Goal: Task Accomplishment & Management: Complete application form

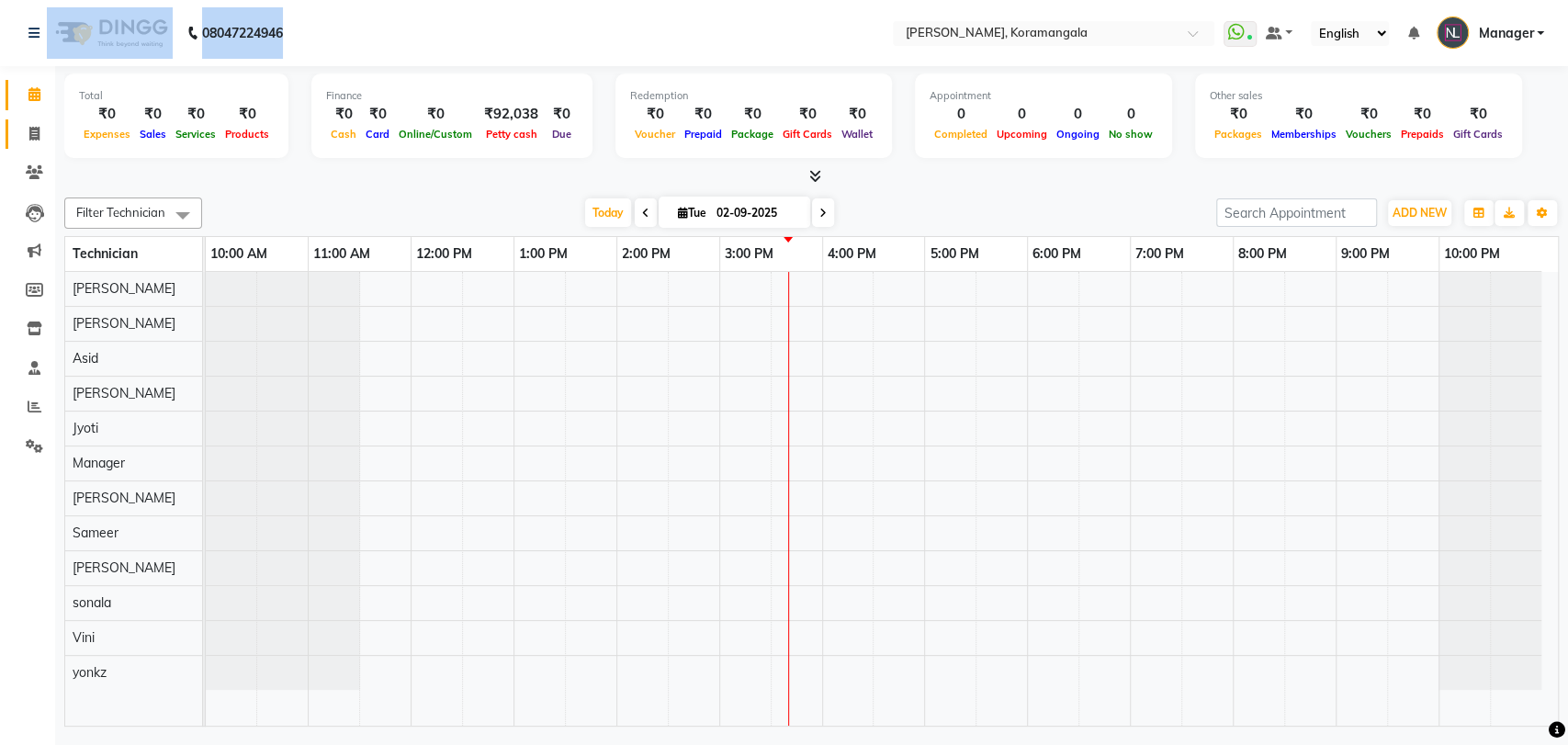
click at [35, 132] on icon at bounding box center [34, 134] width 10 height 14
select select "3769"
select select "service"
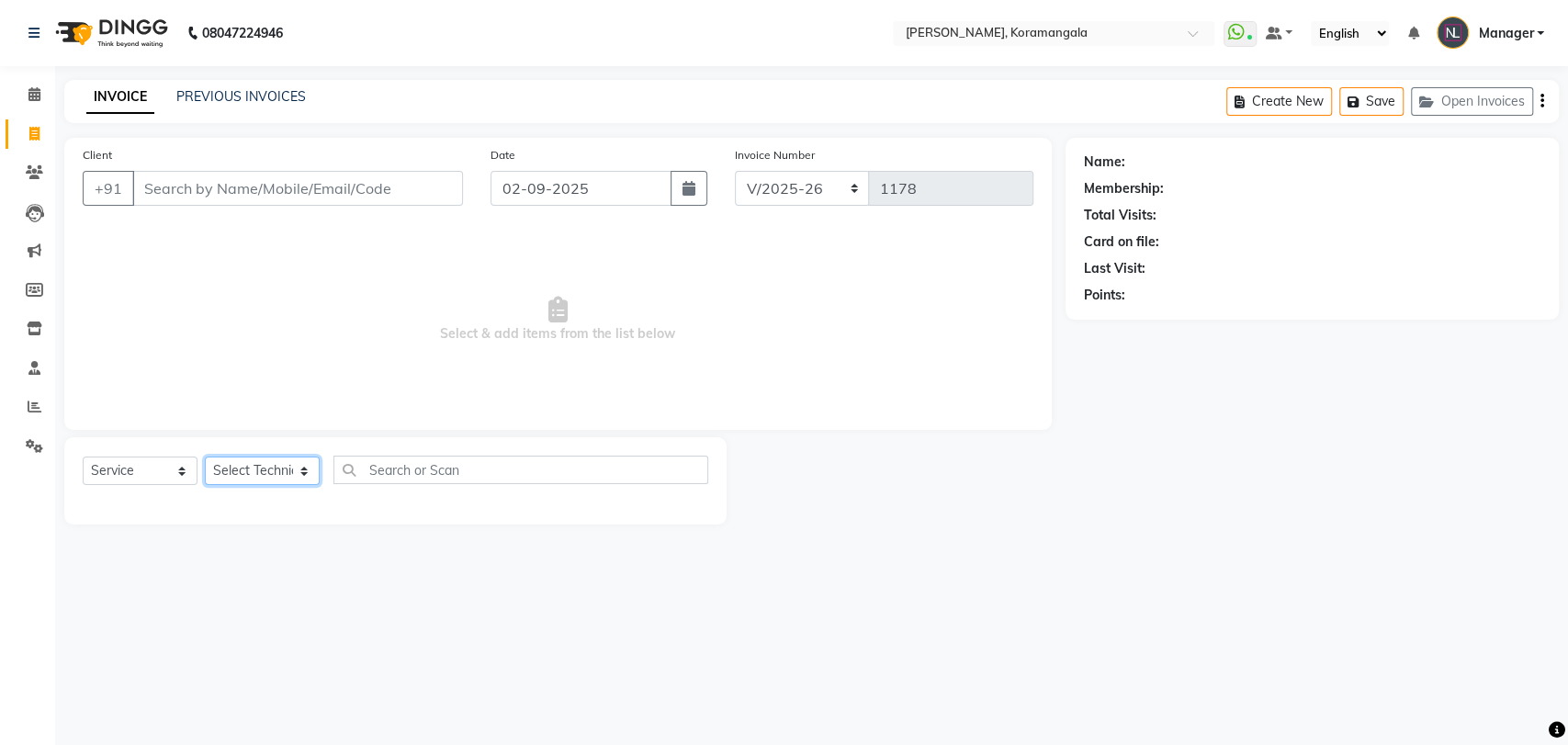
click at [285, 472] on select "Select Technician" at bounding box center [261, 470] width 114 height 28
select select "31522"
click at [204, 457] on select "Select Technician Aamir Adesh Asid DEEPANSHI Jyoti Manager Roshni Sameer Sohit …" at bounding box center [261, 470] width 114 height 28
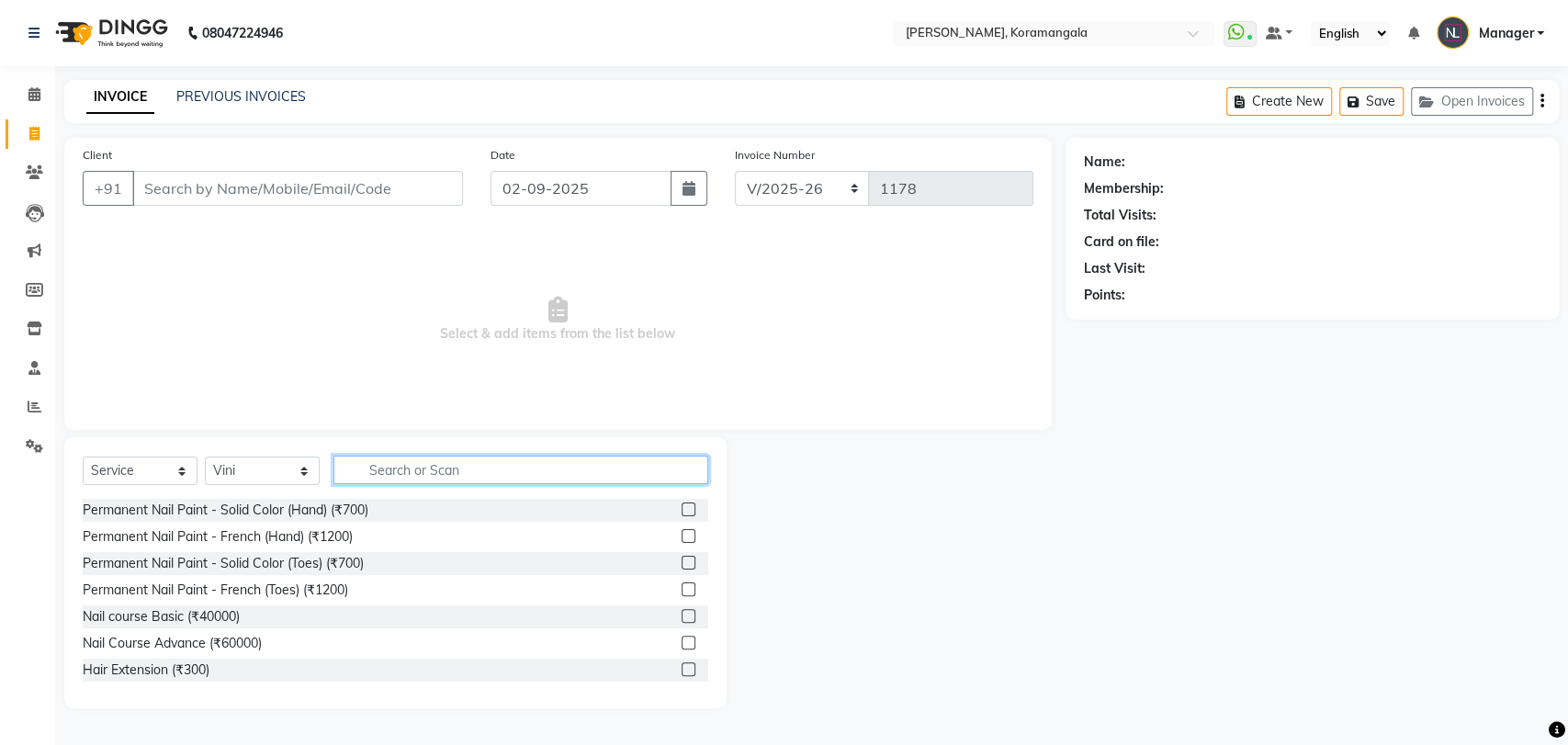
click at [420, 460] on input "text" at bounding box center [520, 469] width 375 height 28
click at [682, 507] on label at bounding box center [689, 509] width 14 height 14
click at [682, 507] on input "checkbox" at bounding box center [688, 510] width 12 height 12
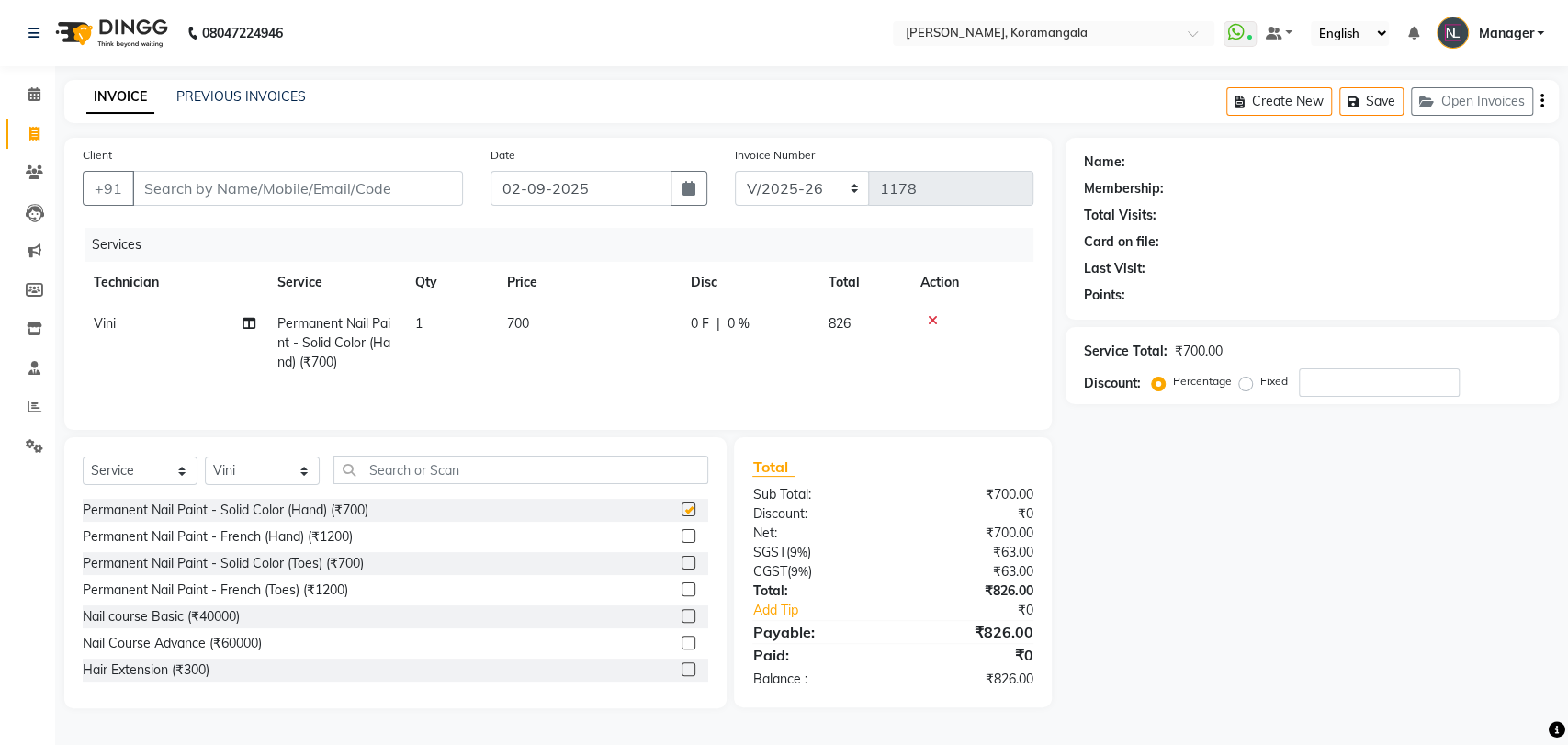
checkbox input "false"
click at [517, 468] on input "text" at bounding box center [520, 469] width 375 height 28
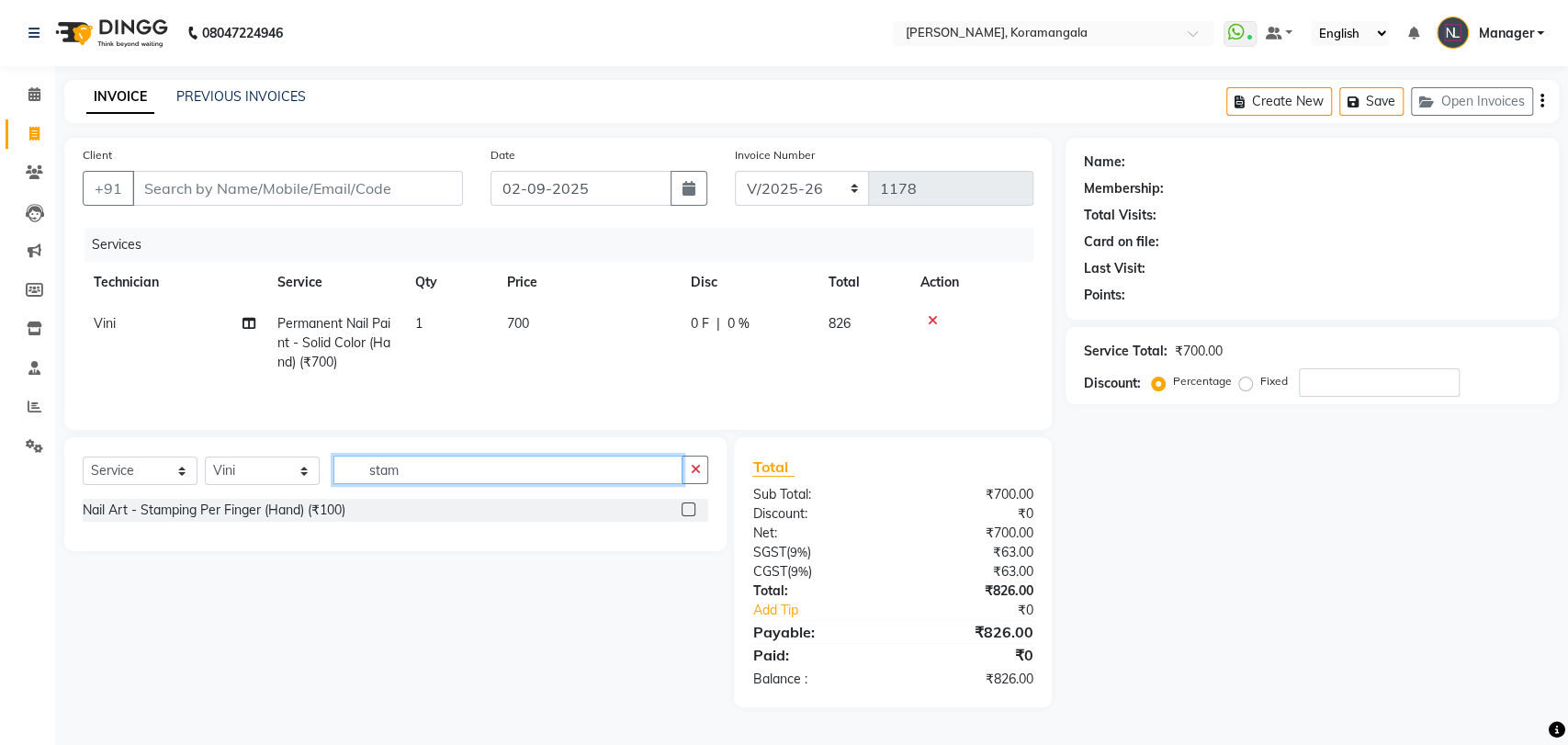
type input "stam"
click at [687, 510] on label at bounding box center [689, 509] width 14 height 14
click at [687, 510] on input "checkbox" at bounding box center [688, 510] width 12 height 12
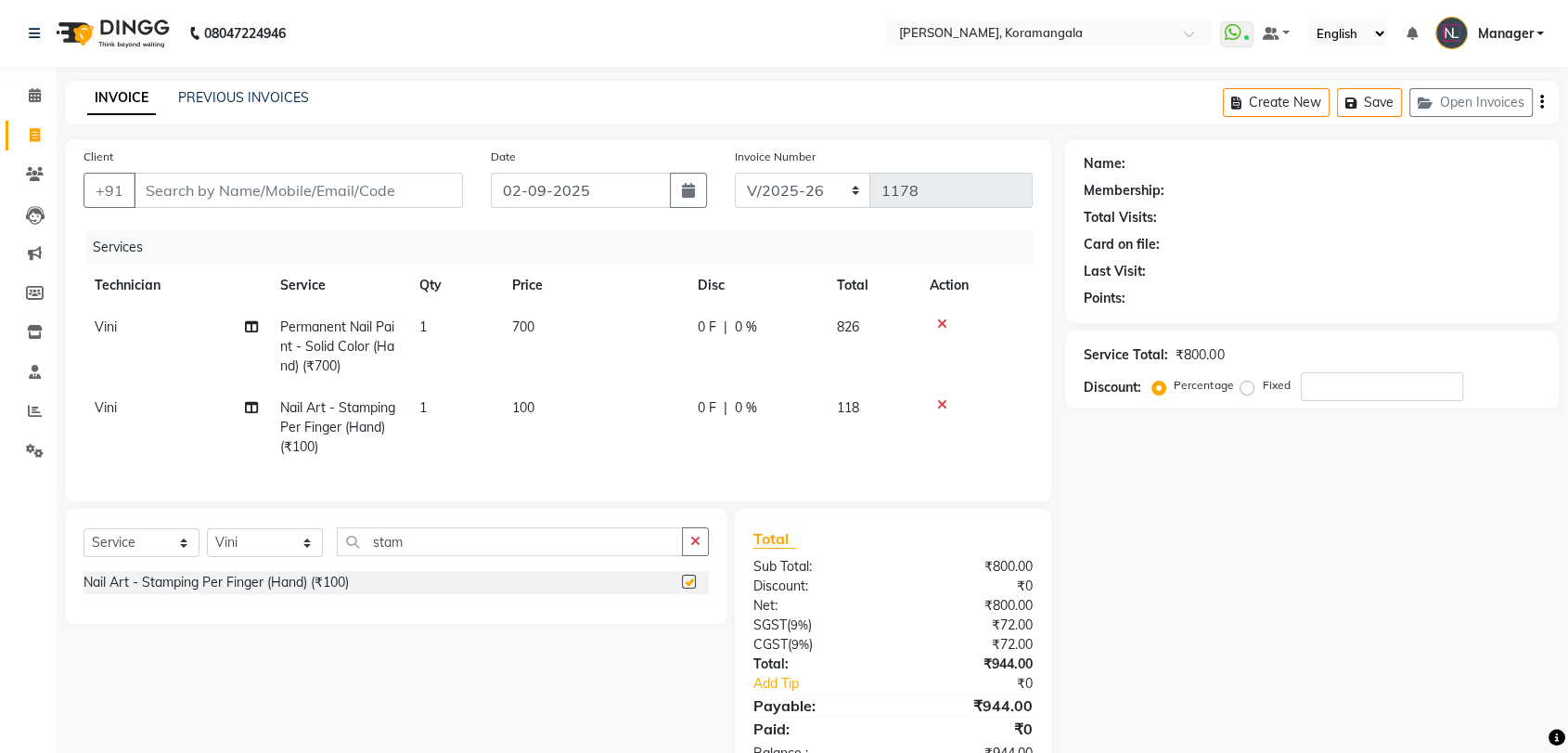
checkbox input "false"
click at [553, 407] on td "100" at bounding box center [594, 428] width 186 height 81
select select "31522"
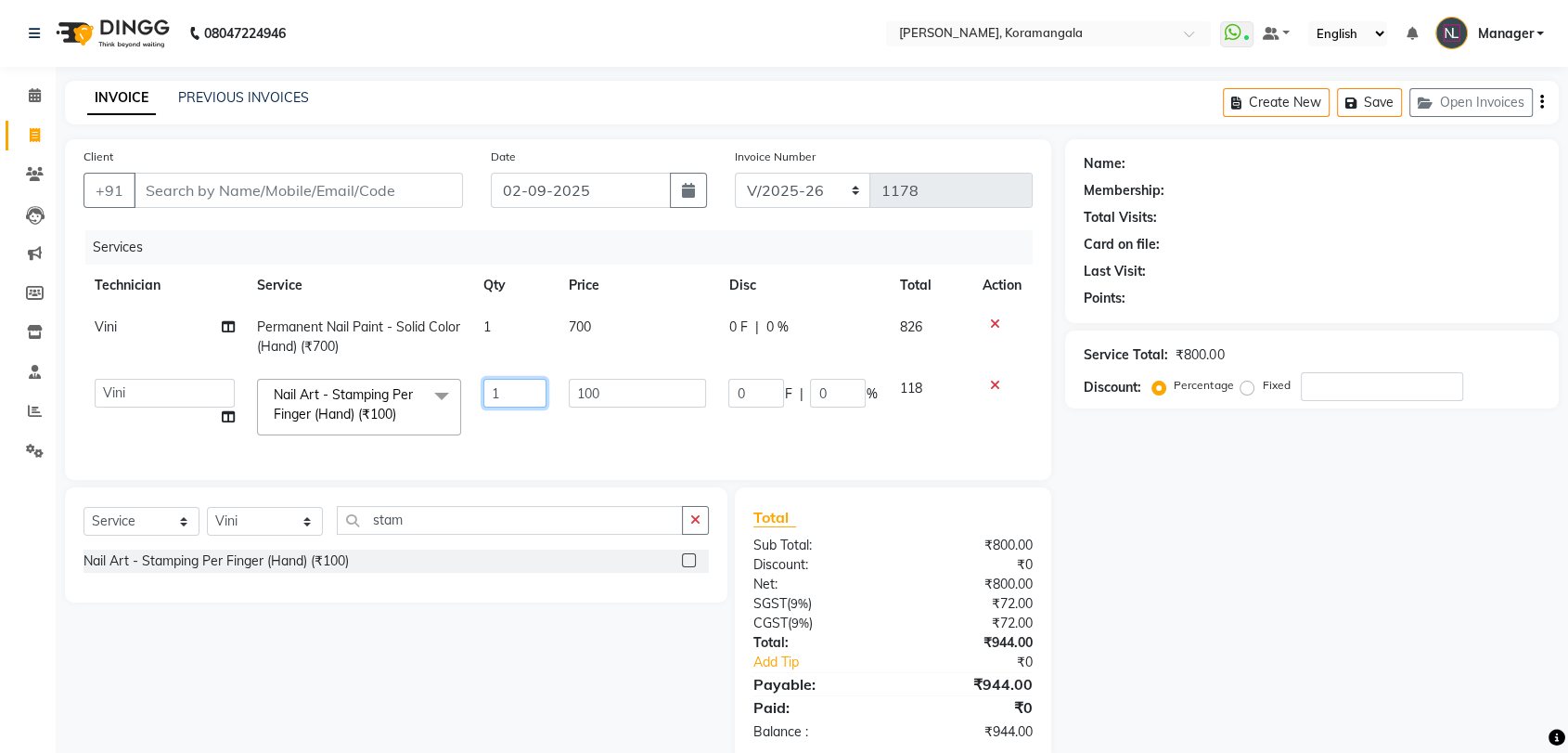
drag, startPoint x: 552, startPoint y: 407, endPoint x: 616, endPoint y: 388, distance: 66.8
click at [616, 388] on tr "Aamir Adesh Asid DEEPANSHI Jyoti Manager Roshni Sameer Sohit sonala Vini yonkz …" at bounding box center [558, 407] width 949 height 79
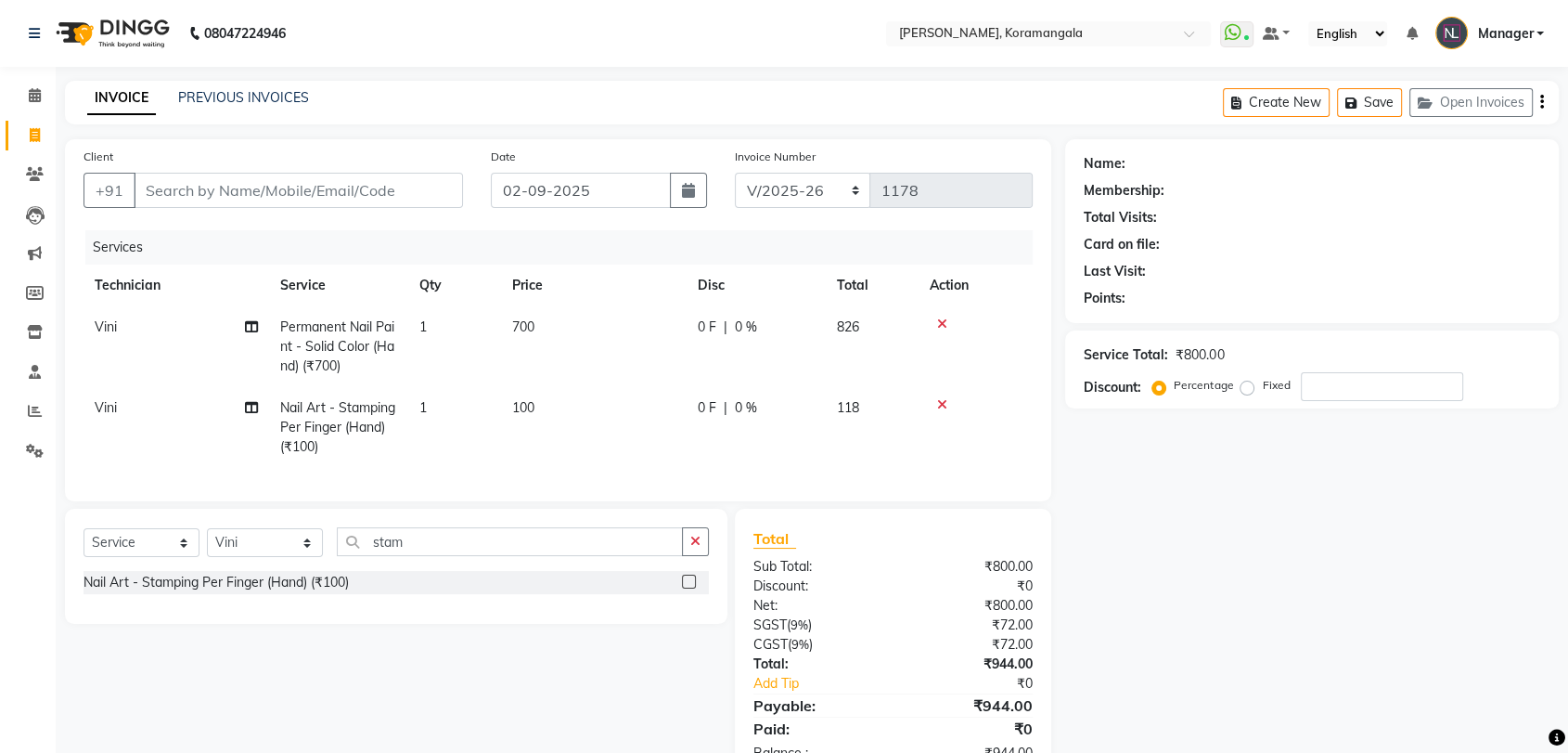
click at [616, 388] on td "100" at bounding box center [594, 428] width 186 height 81
select select "31522"
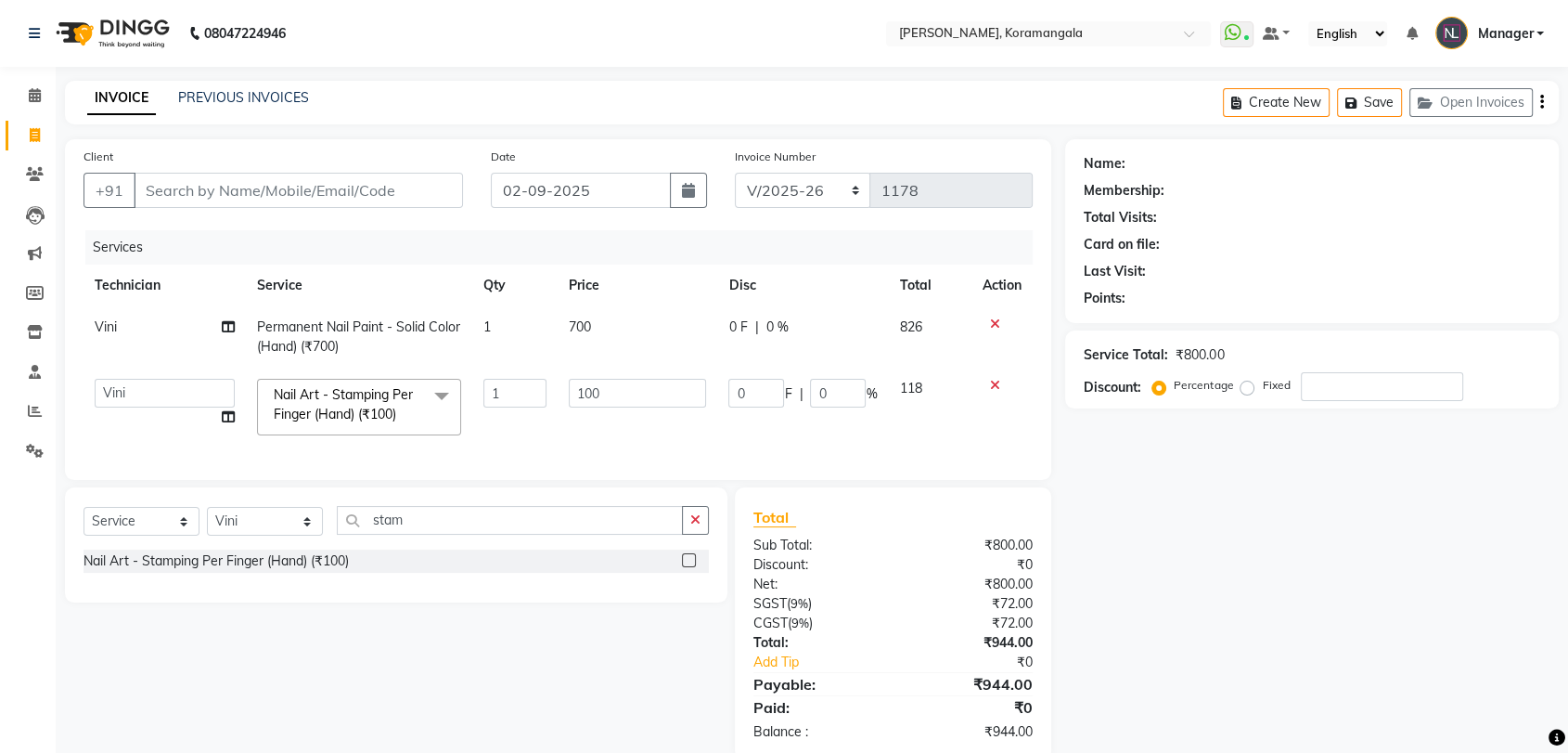
click at [616, 388] on input "100" at bounding box center [637, 392] width 137 height 29
type input "150"
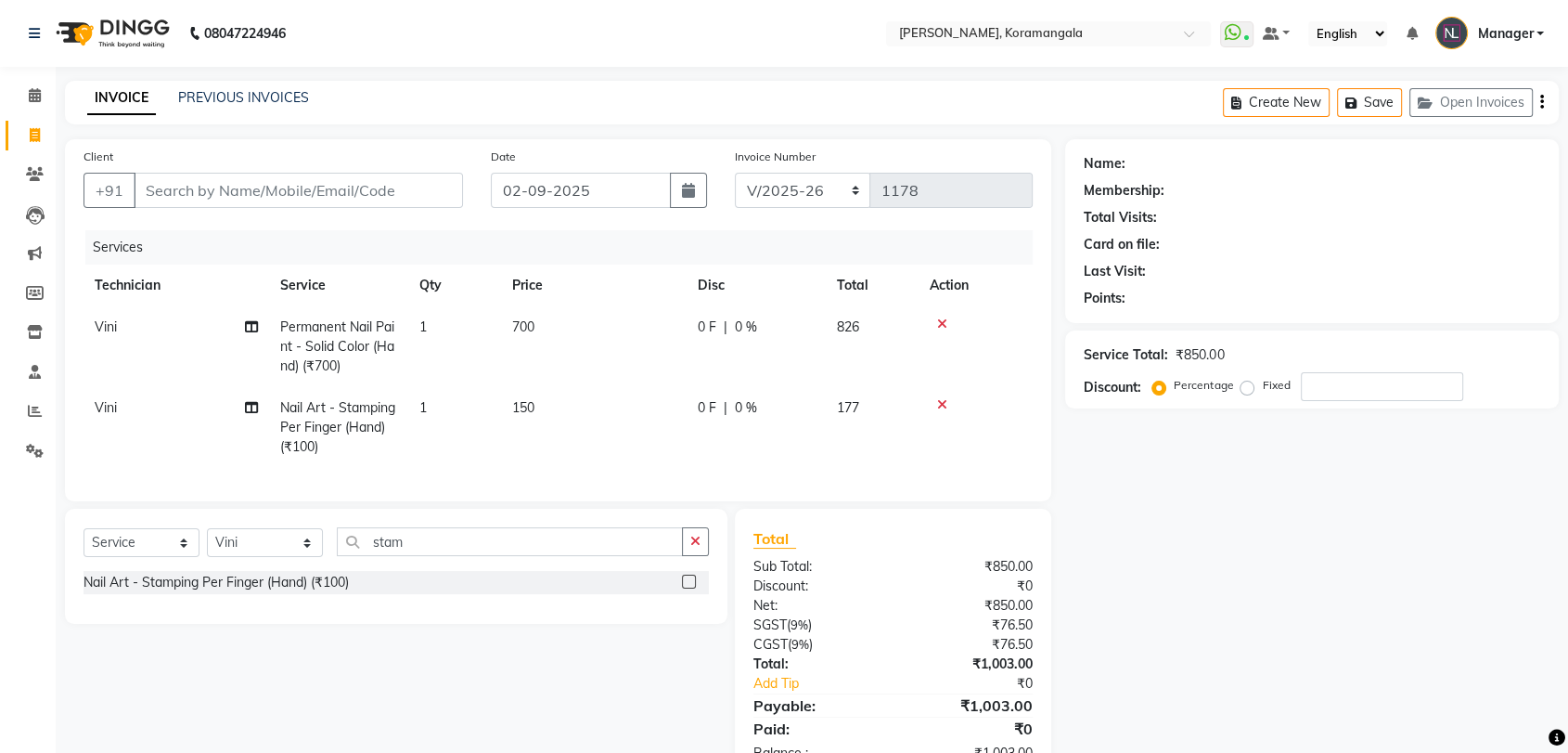
click at [508, 406] on tr "Vini Nail Art - Stamping Per Finger (Hand) (₹100) 1 150 0 F | 0 % 177" at bounding box center [558, 428] width 949 height 81
click at [508, 406] on td "150" at bounding box center [594, 428] width 186 height 81
select select "31522"
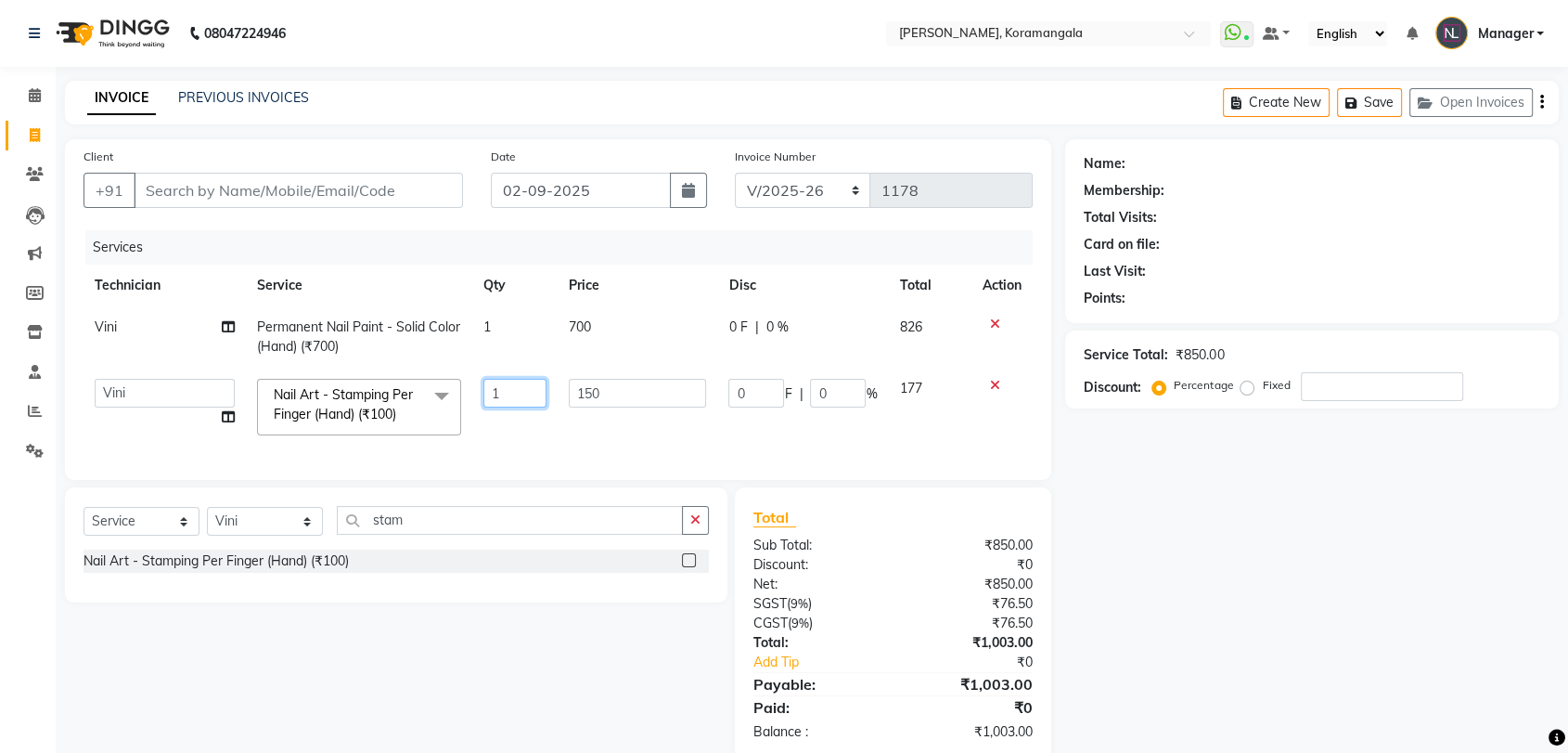
click at [505, 392] on input "1" at bounding box center [515, 392] width 64 height 29
type input "10"
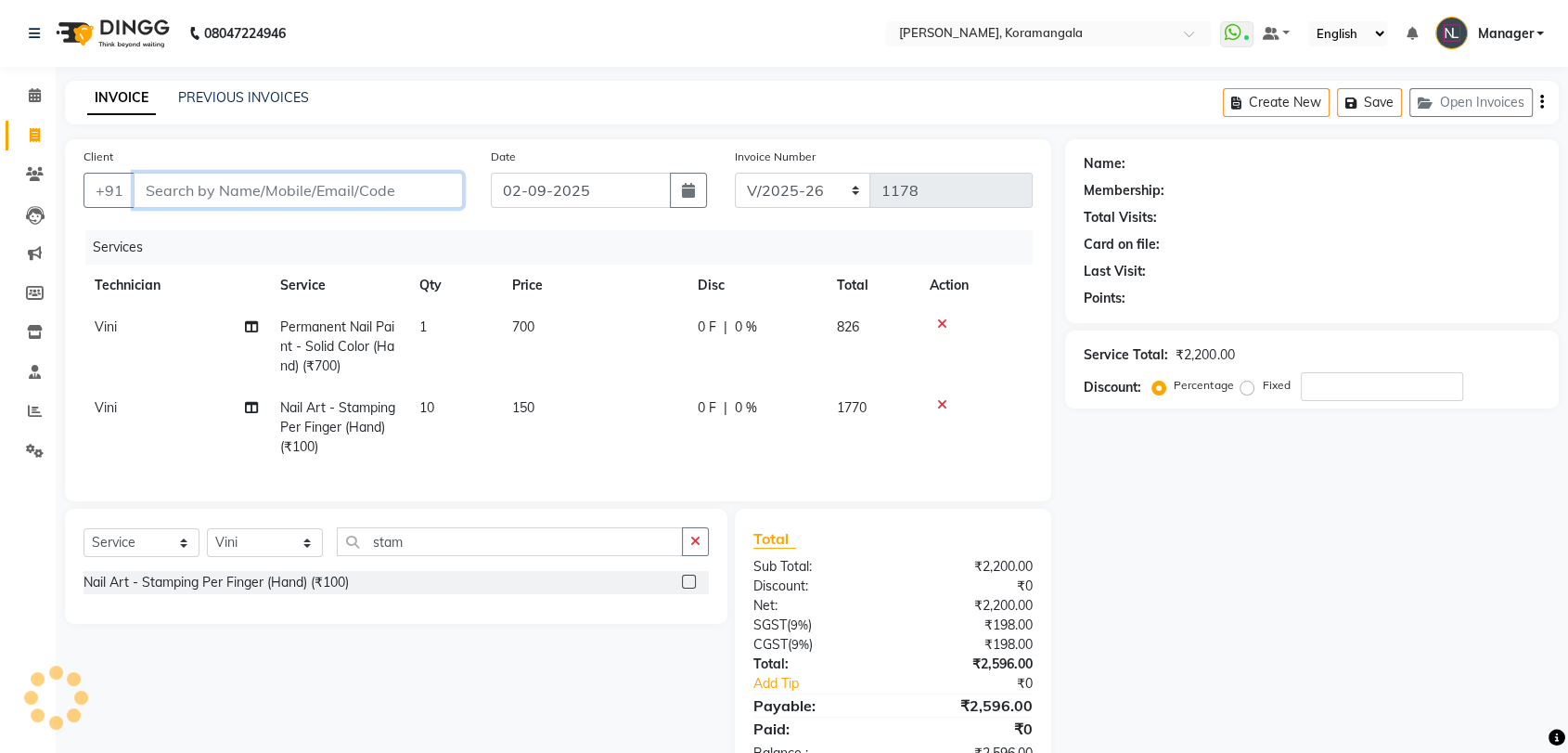
click at [327, 182] on input "Client" at bounding box center [297, 191] width 329 height 36
type input "8"
type input "0"
type input "8861273252"
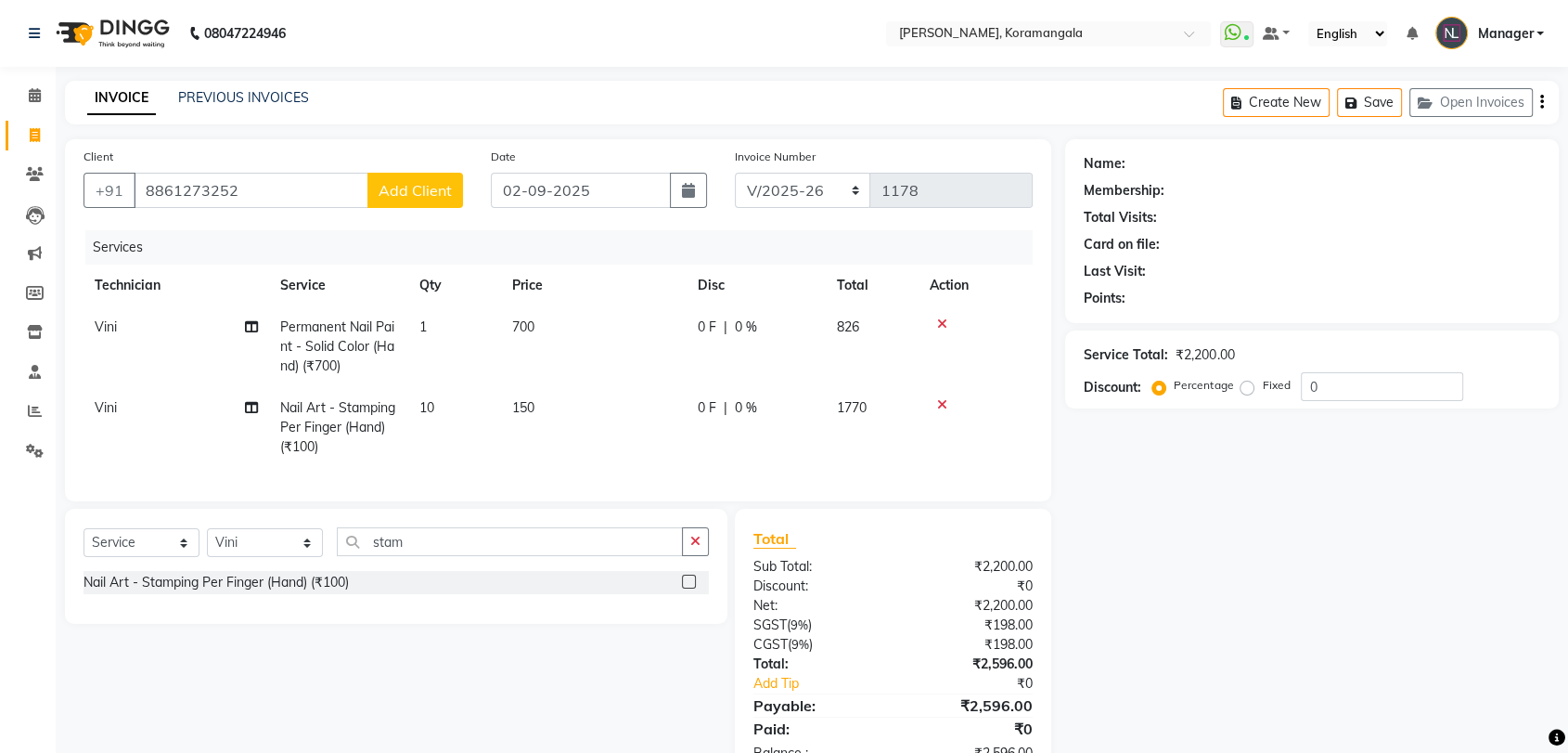
click at [391, 175] on button "Add Client" at bounding box center [415, 191] width 96 height 36
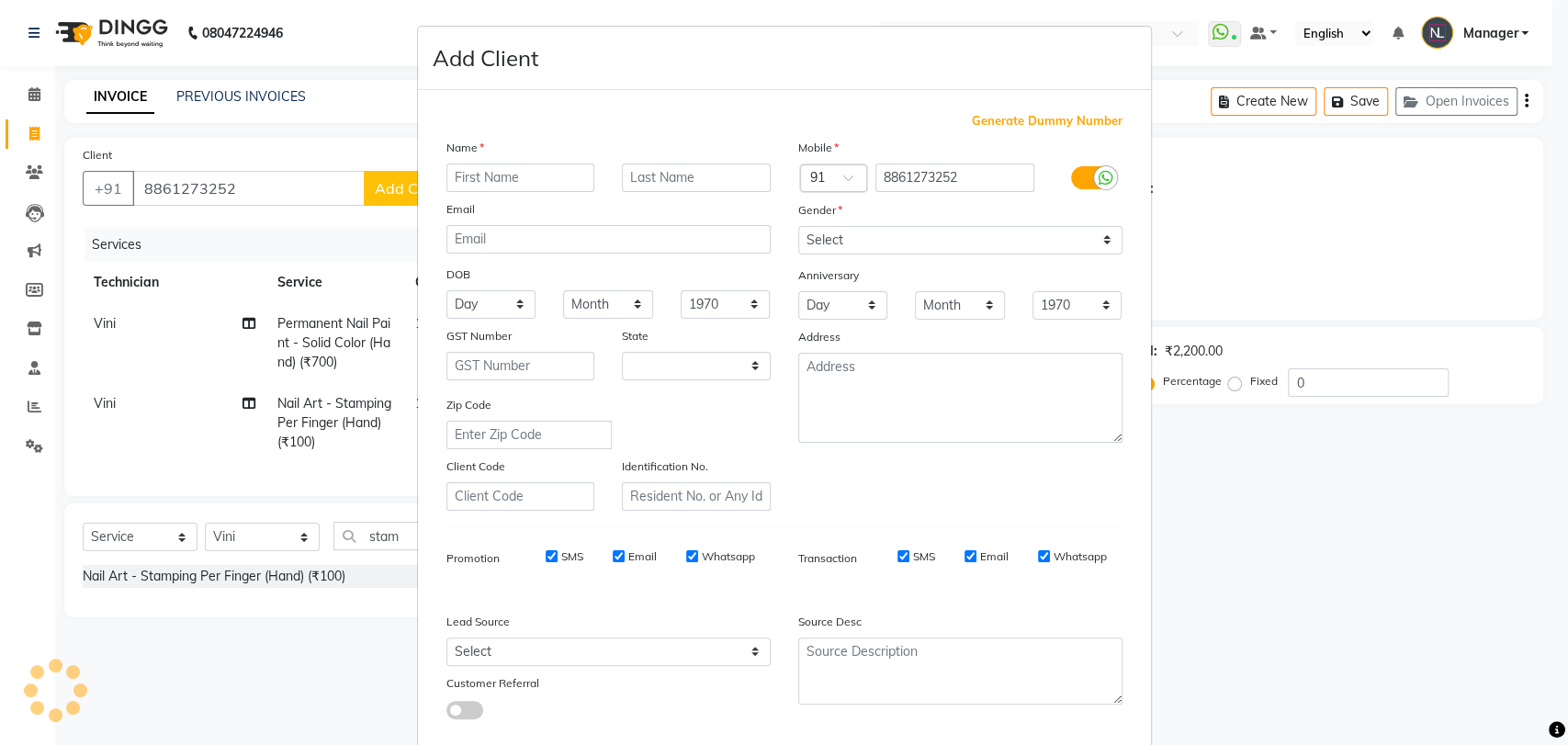
select select "21"
type input "deepanjali"
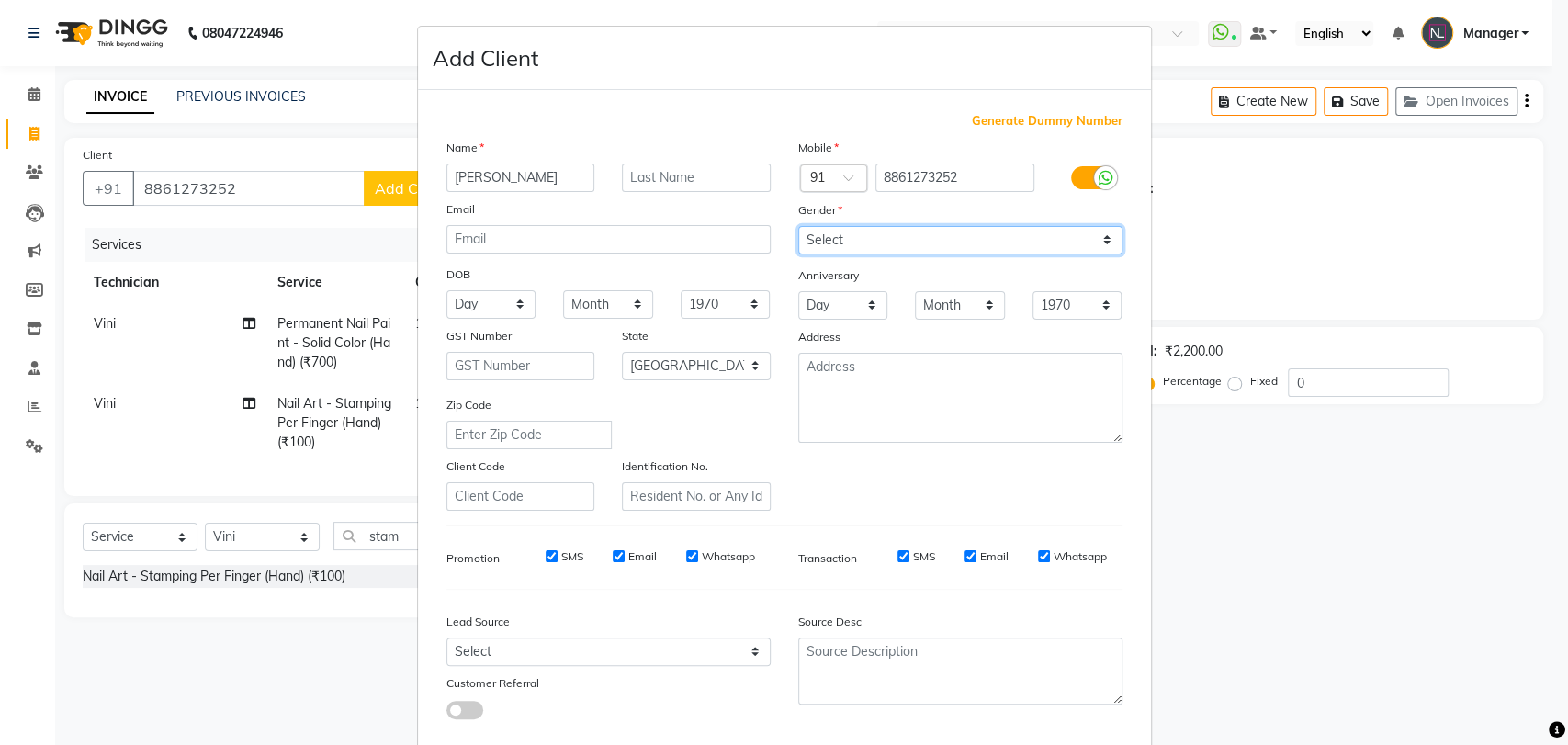
click at [917, 235] on select "Select Male Female Other Prefer Not To Say" at bounding box center [961, 240] width 325 height 28
select select "female"
click at [798, 226] on select "Select Male Female Other Prefer Not To Say" at bounding box center [961, 240] width 325 height 28
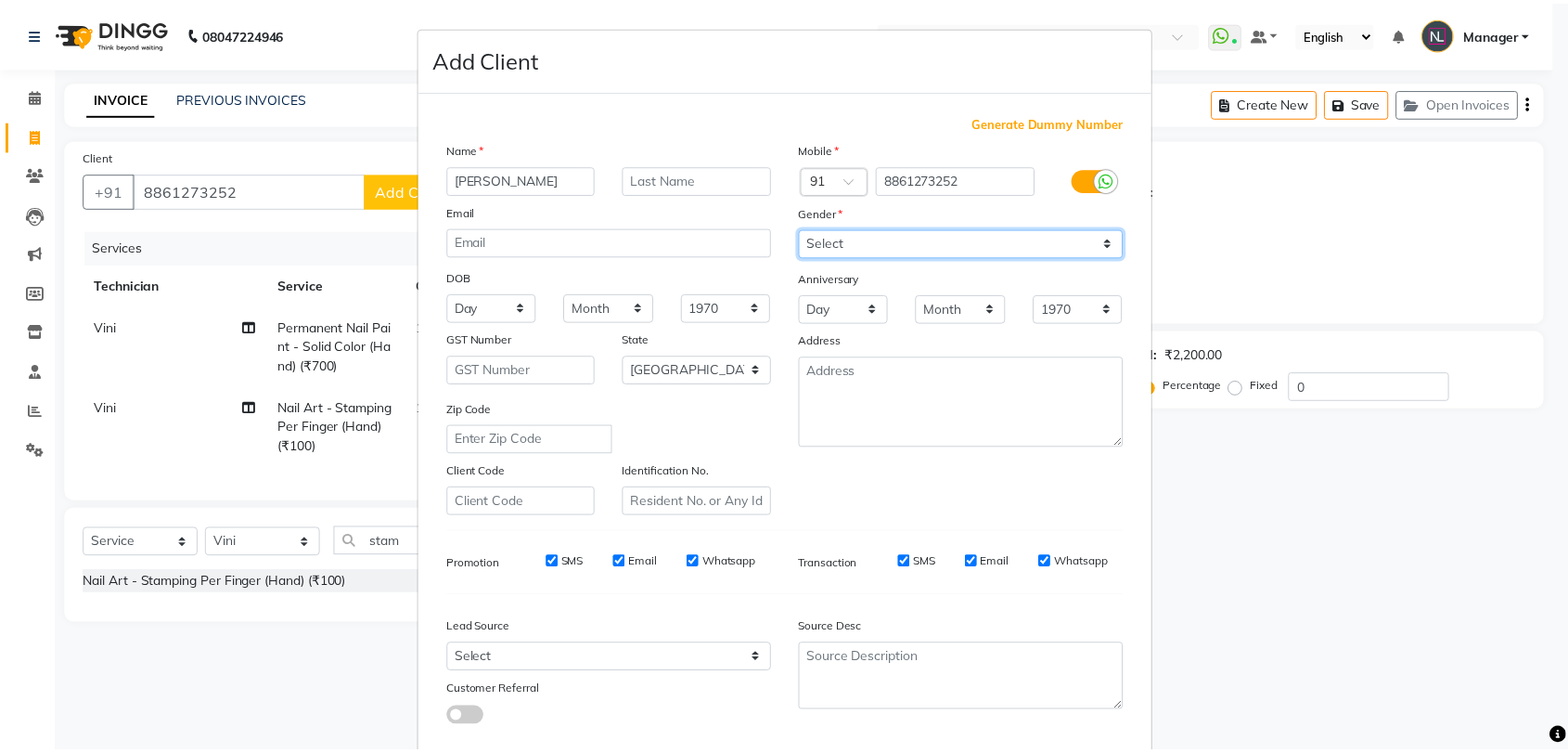
scroll to position [100, 0]
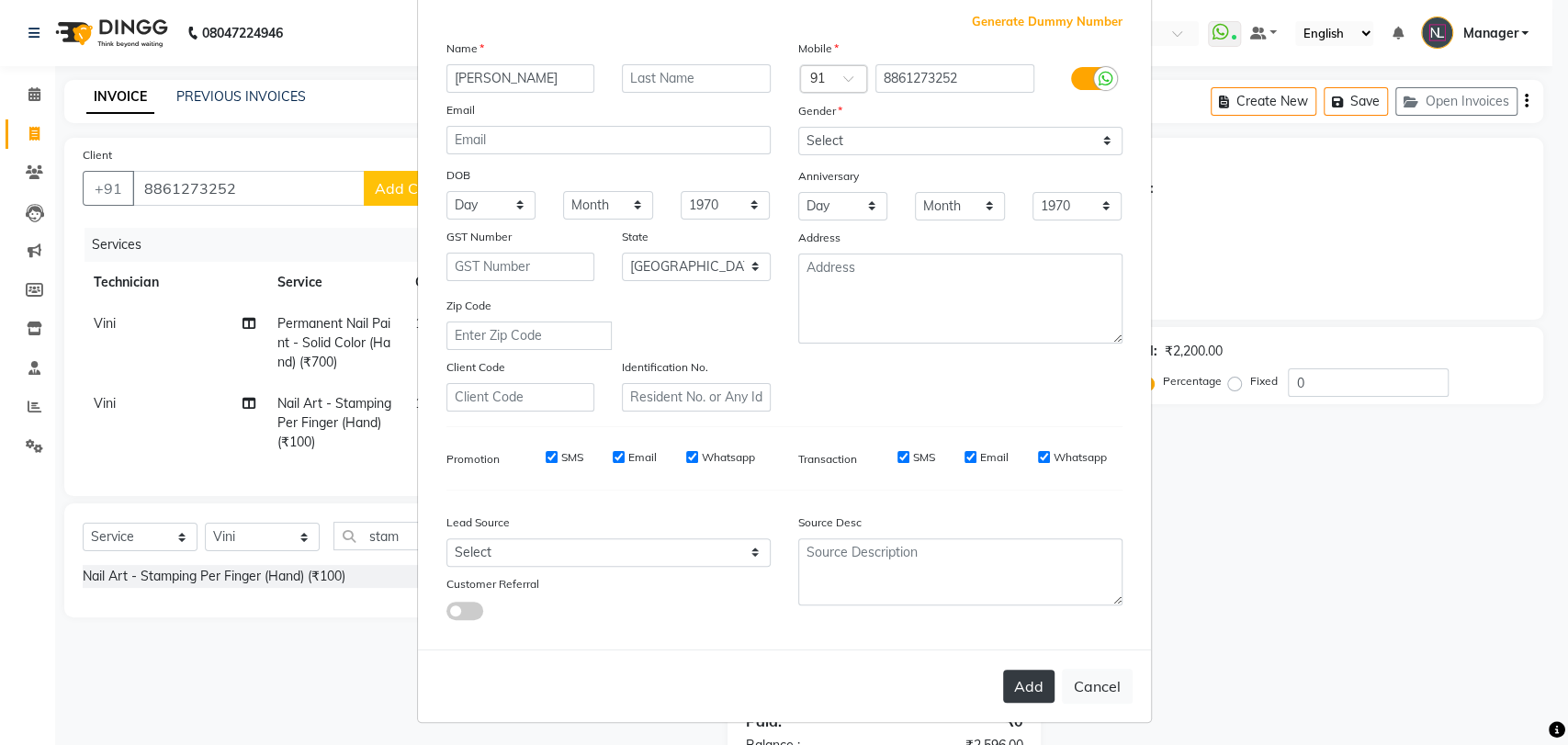
click at [1029, 679] on button "Add" at bounding box center [1029, 686] width 52 height 33
type input "88******52"
select select
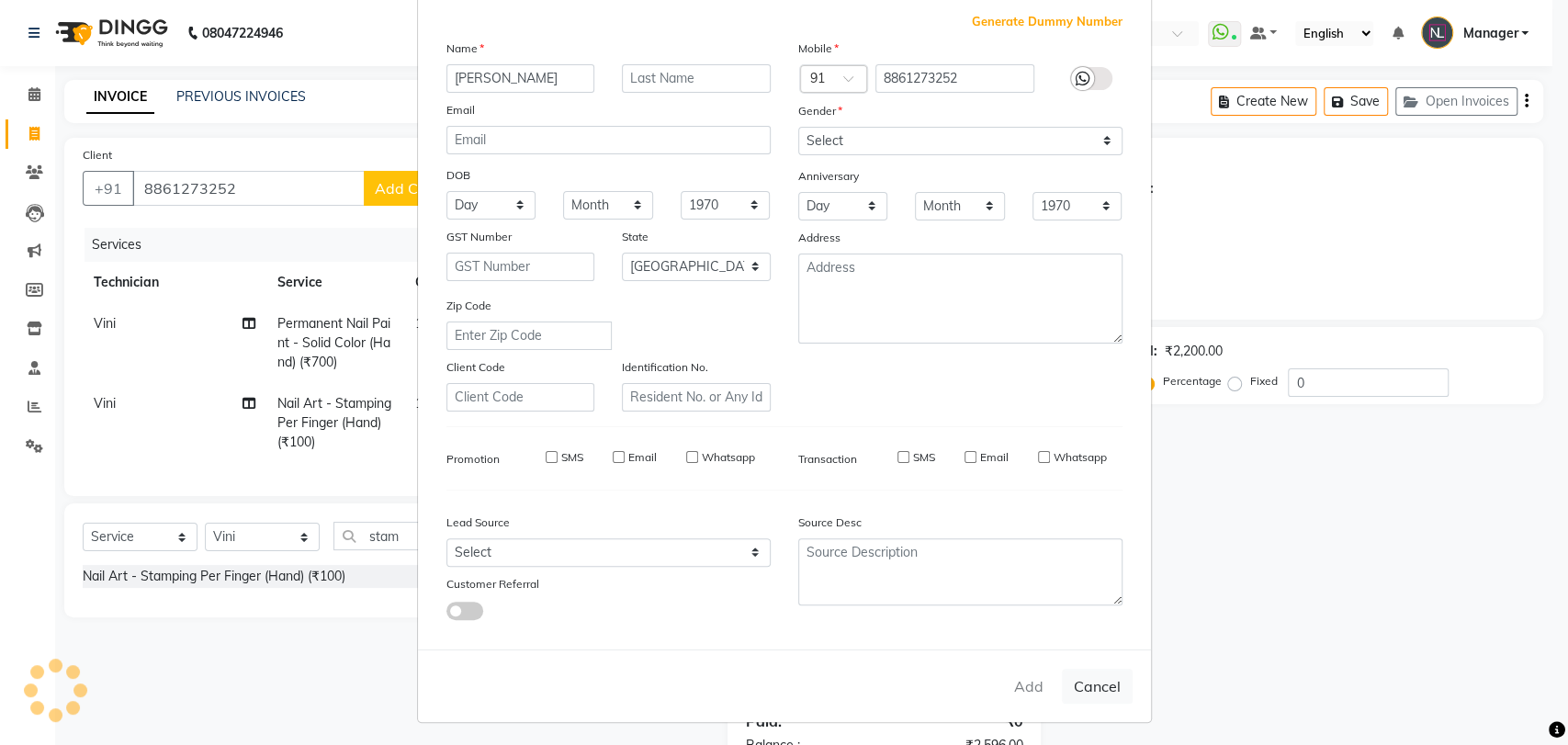
select select "null"
select select
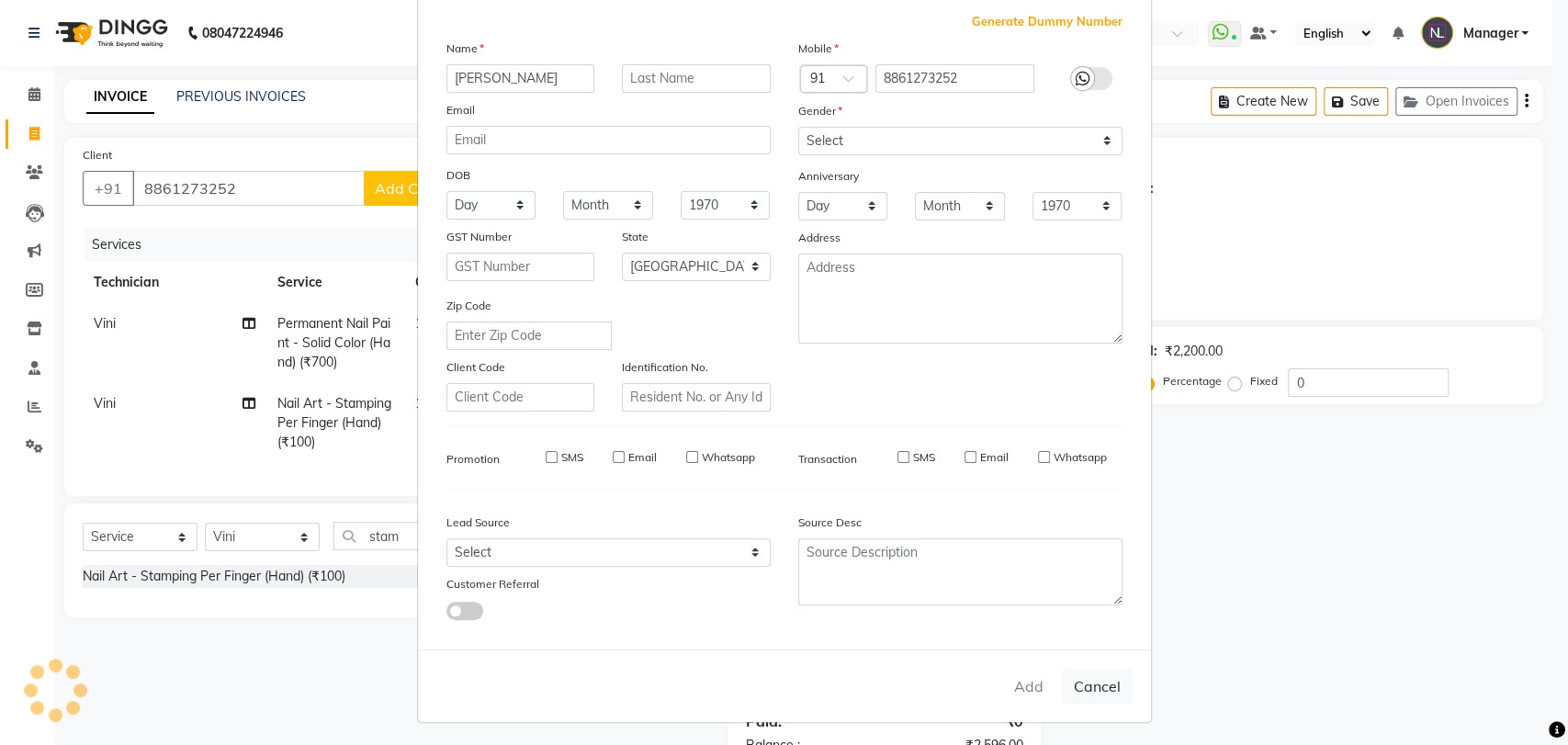
checkbox input "false"
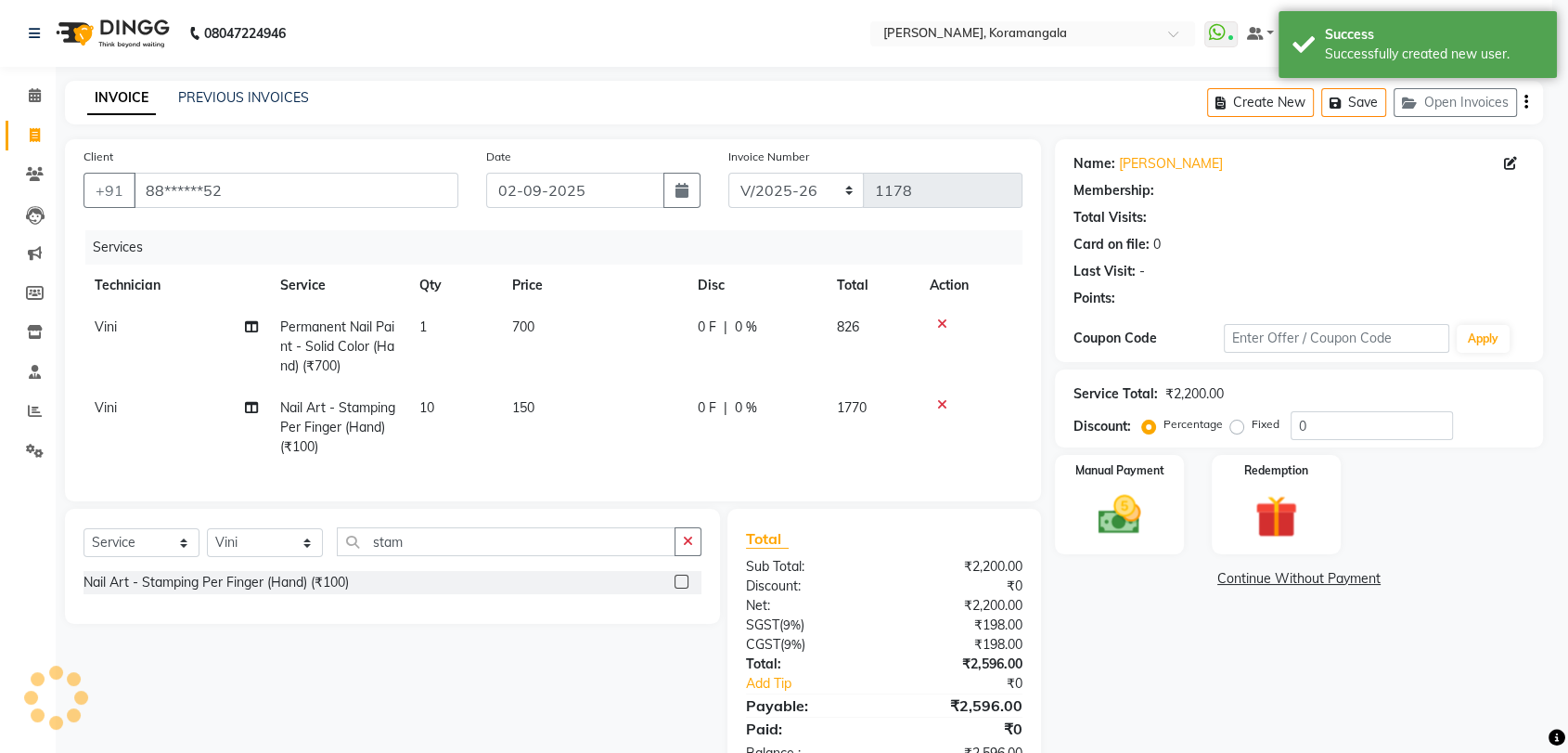
select select "1: Object"
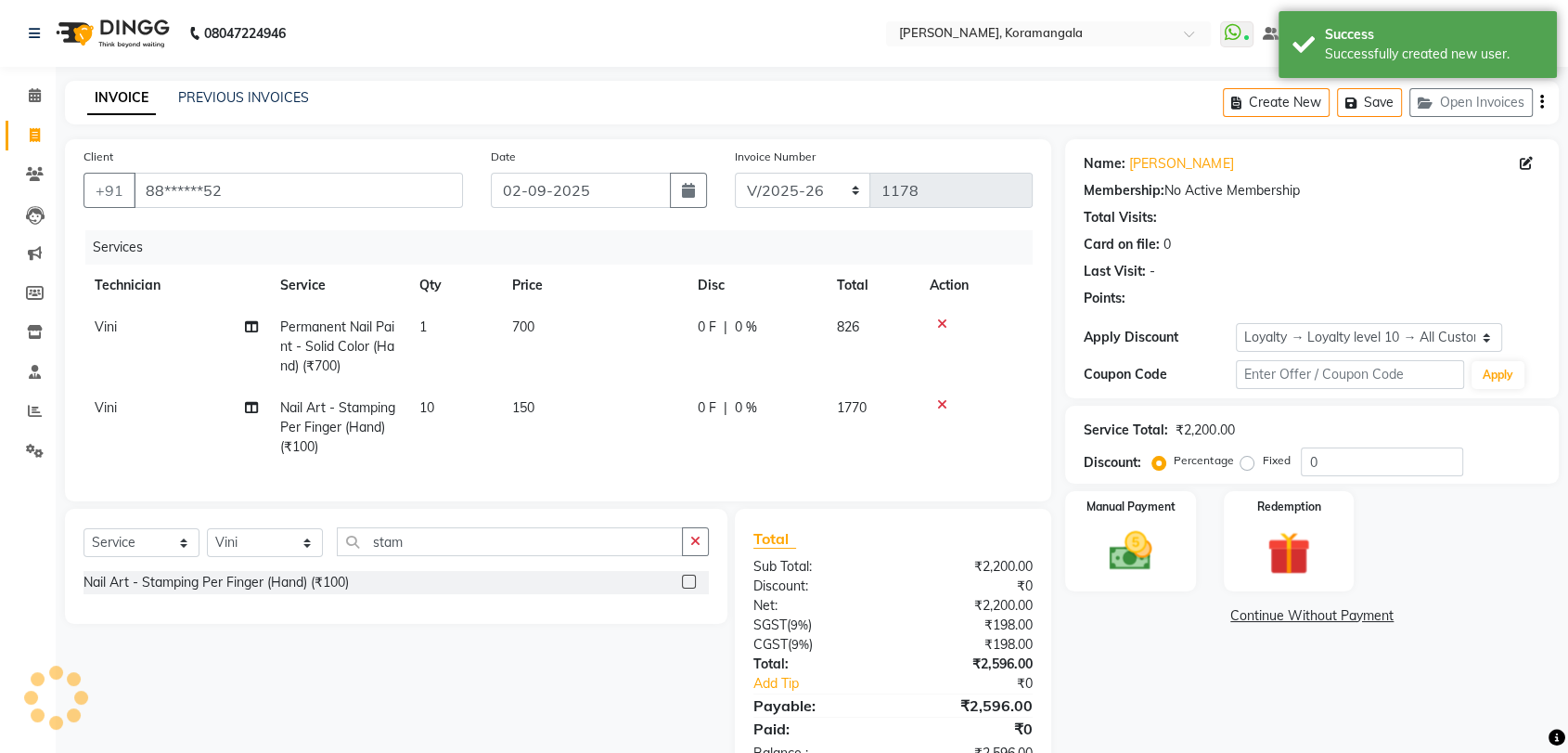
scroll to position [71, 0]
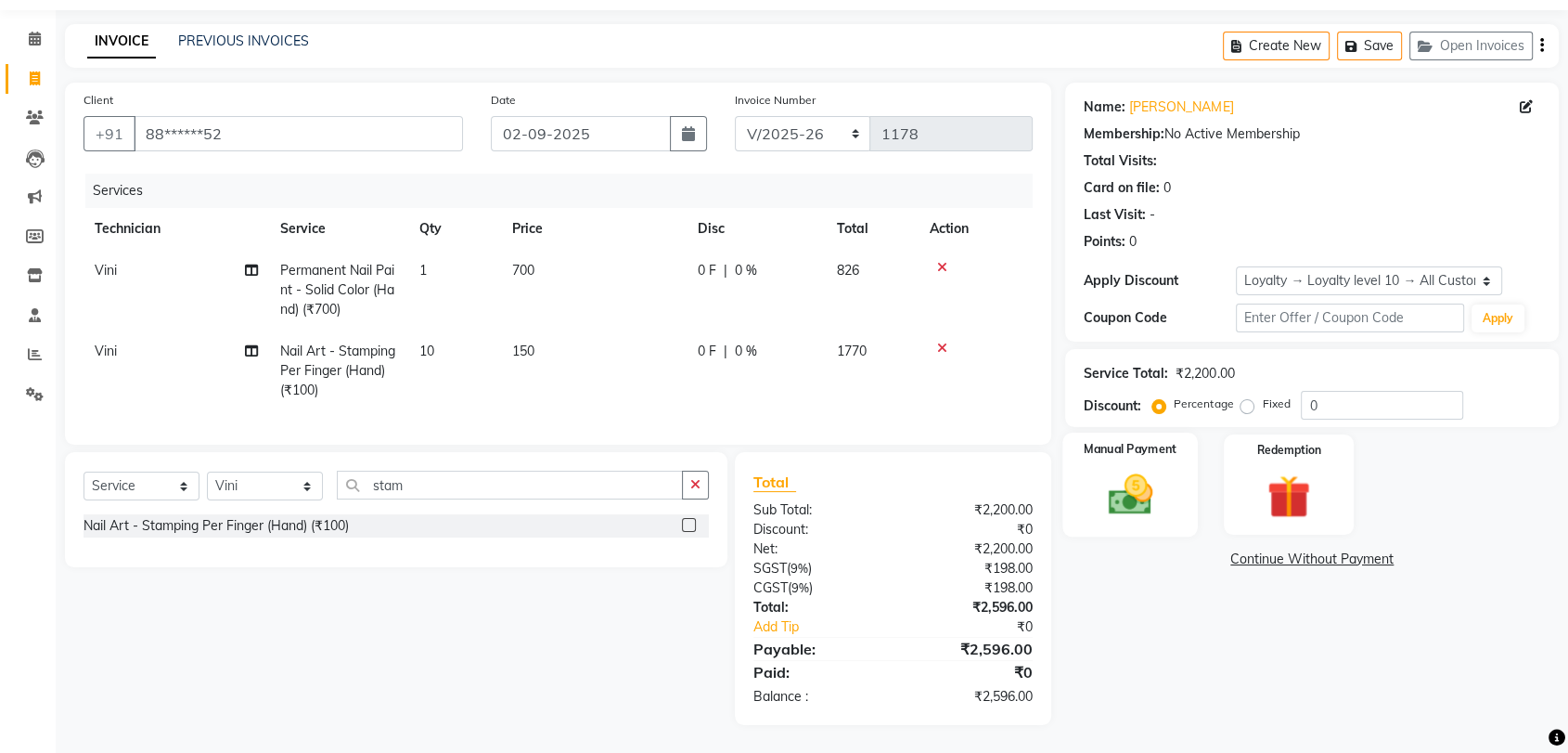
click at [1145, 508] on div "Manual Payment" at bounding box center [1130, 484] width 135 height 104
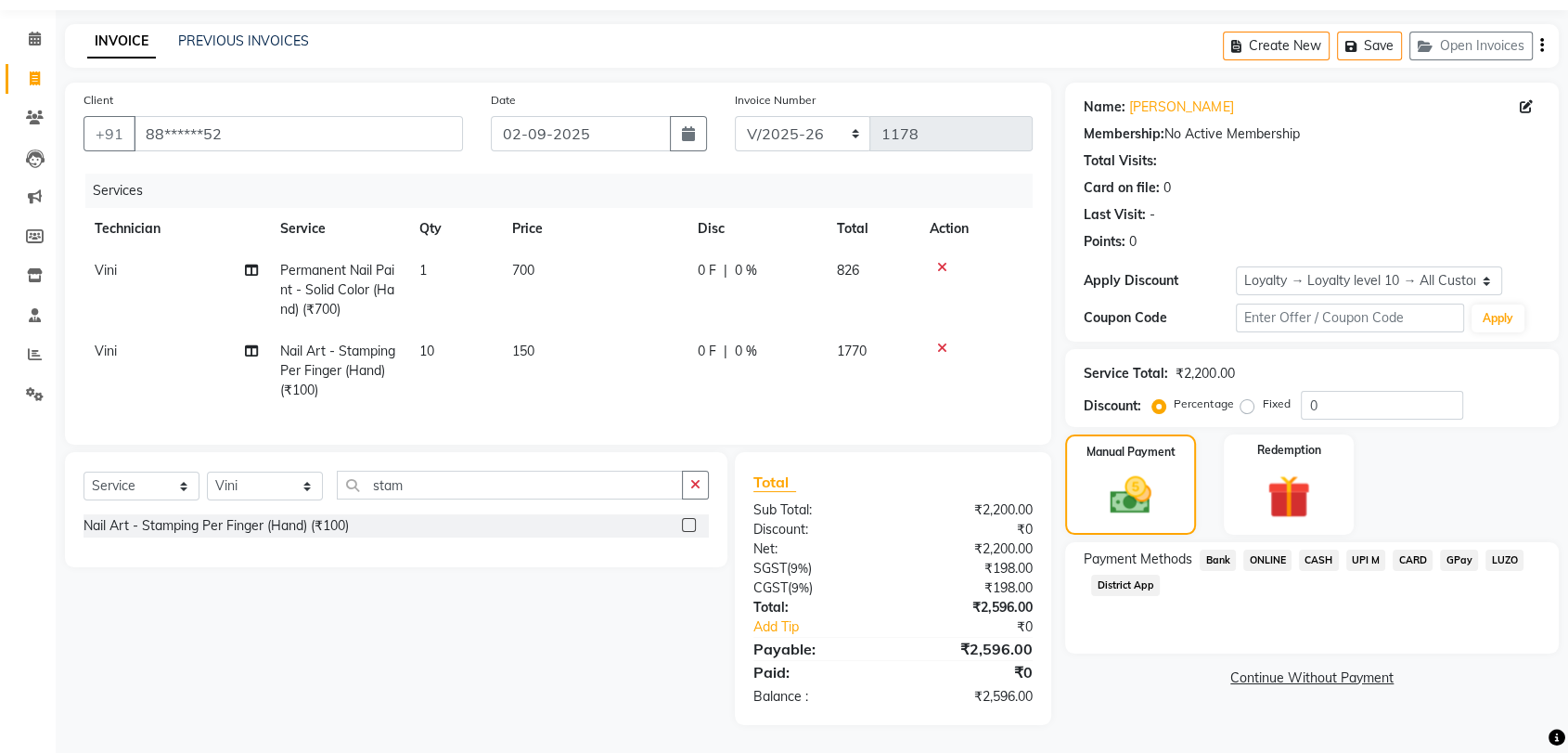
click at [1277, 549] on span "ONLINE" at bounding box center [1267, 560] width 48 height 22
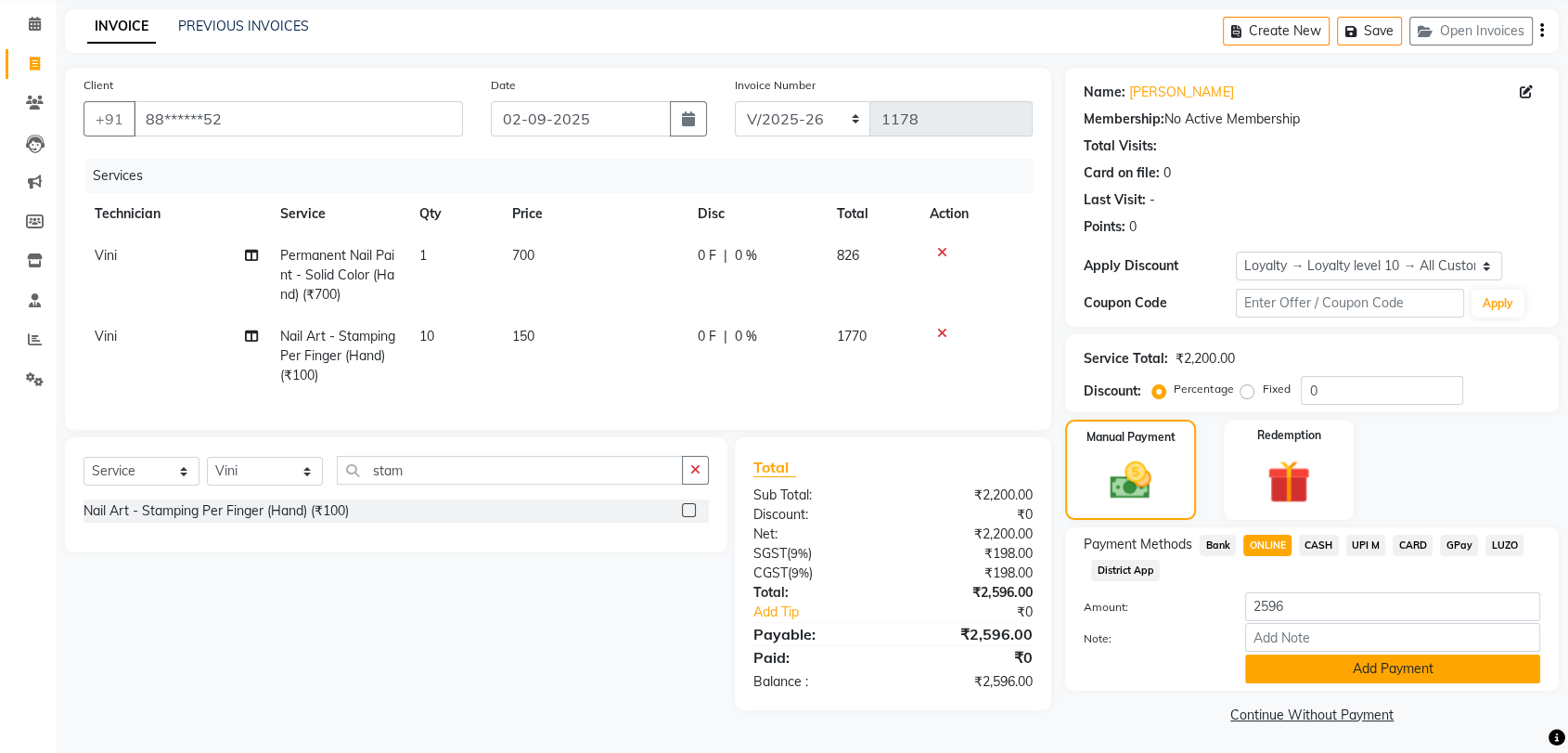
click at [1374, 669] on button "Add Payment" at bounding box center [1392, 668] width 295 height 29
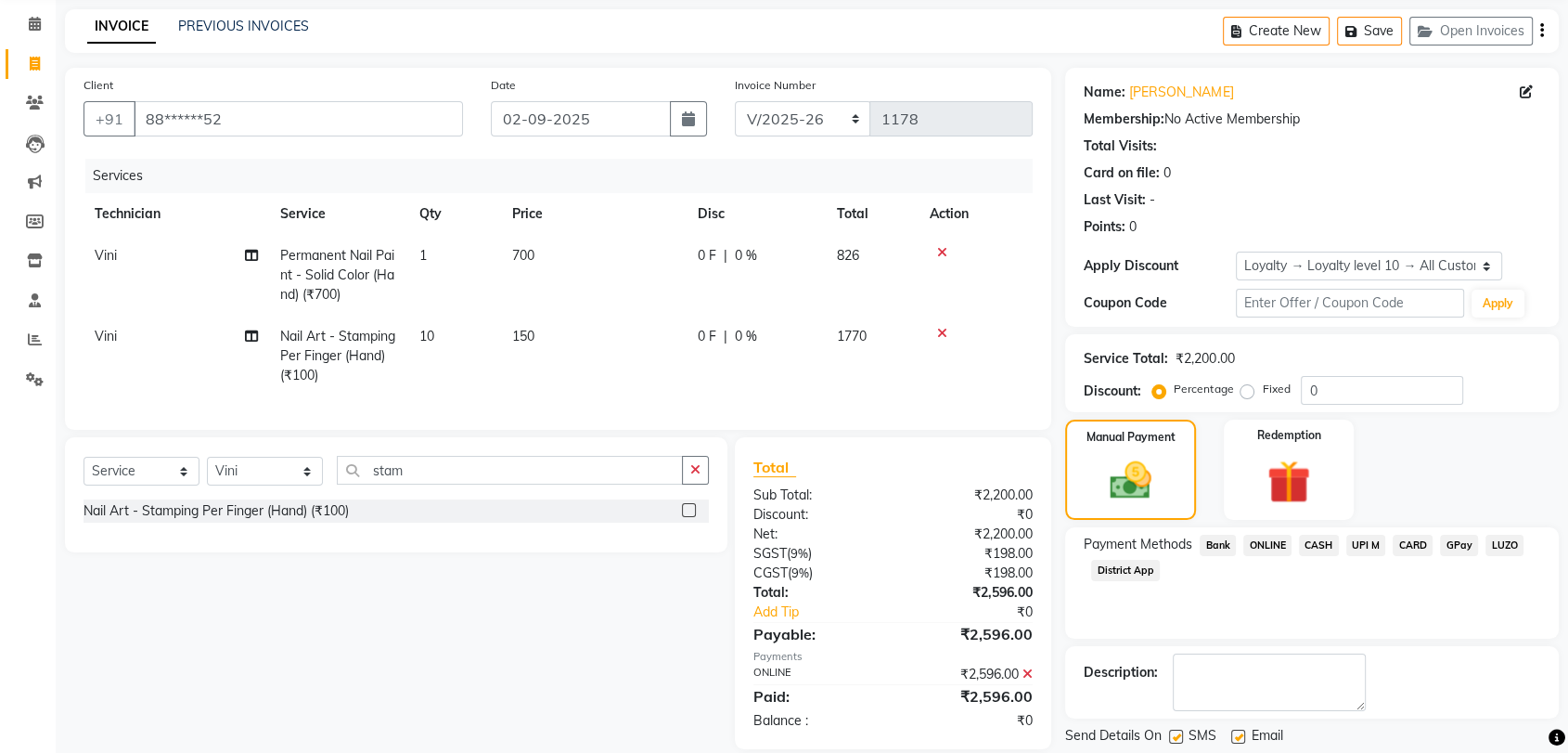
scroll to position [202, 0]
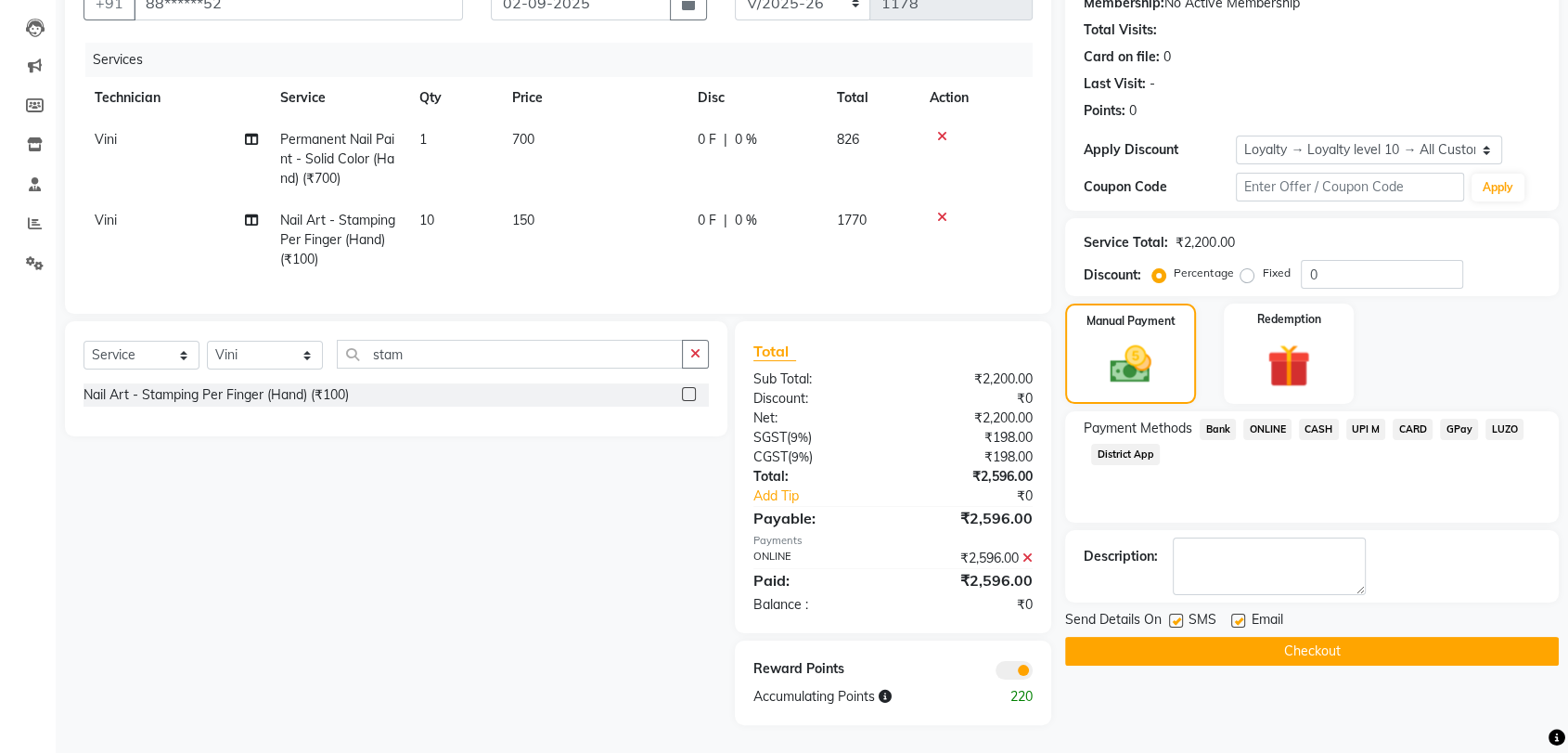
click at [1358, 636] on button "Checkout" at bounding box center [1312, 650] width 494 height 29
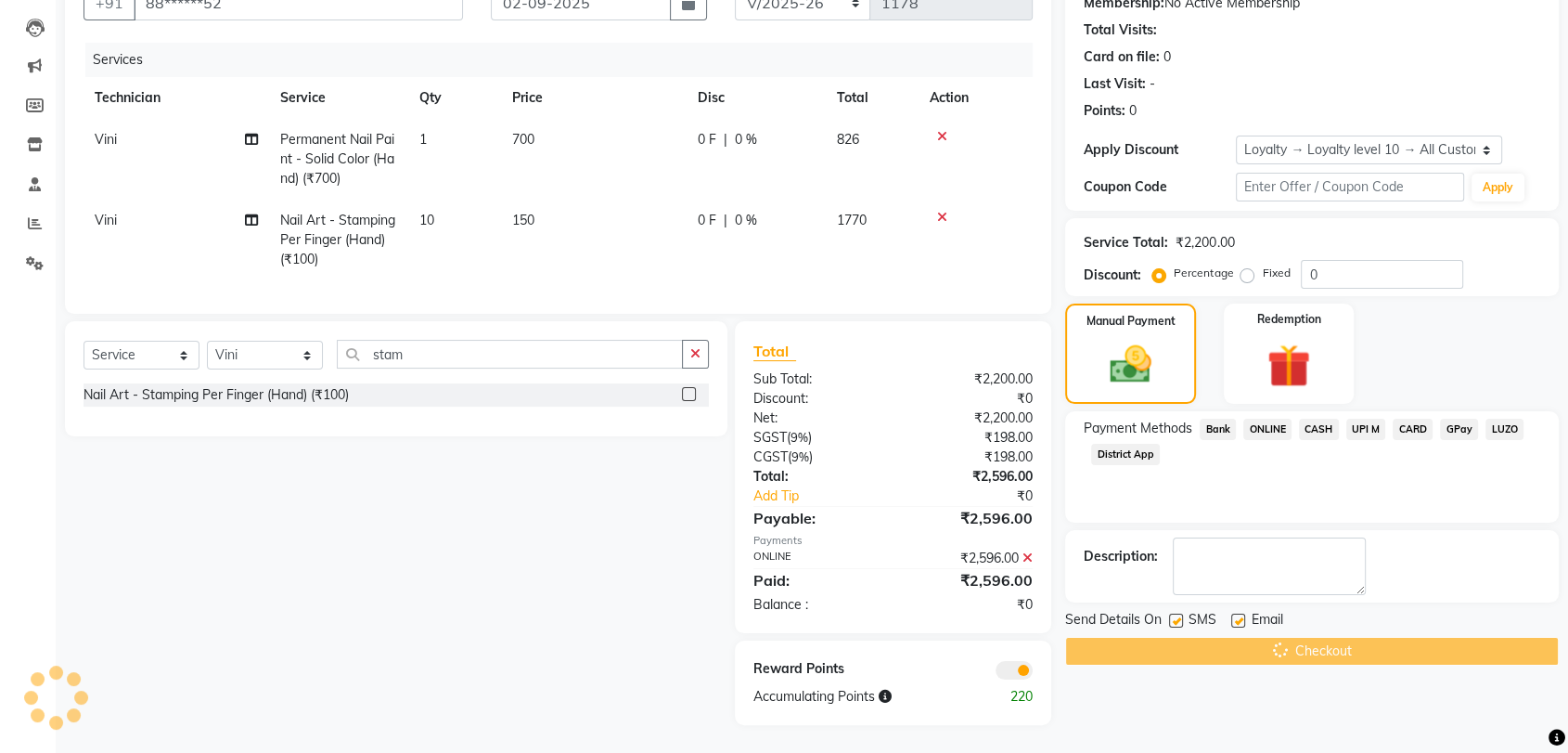
scroll to position [0, 0]
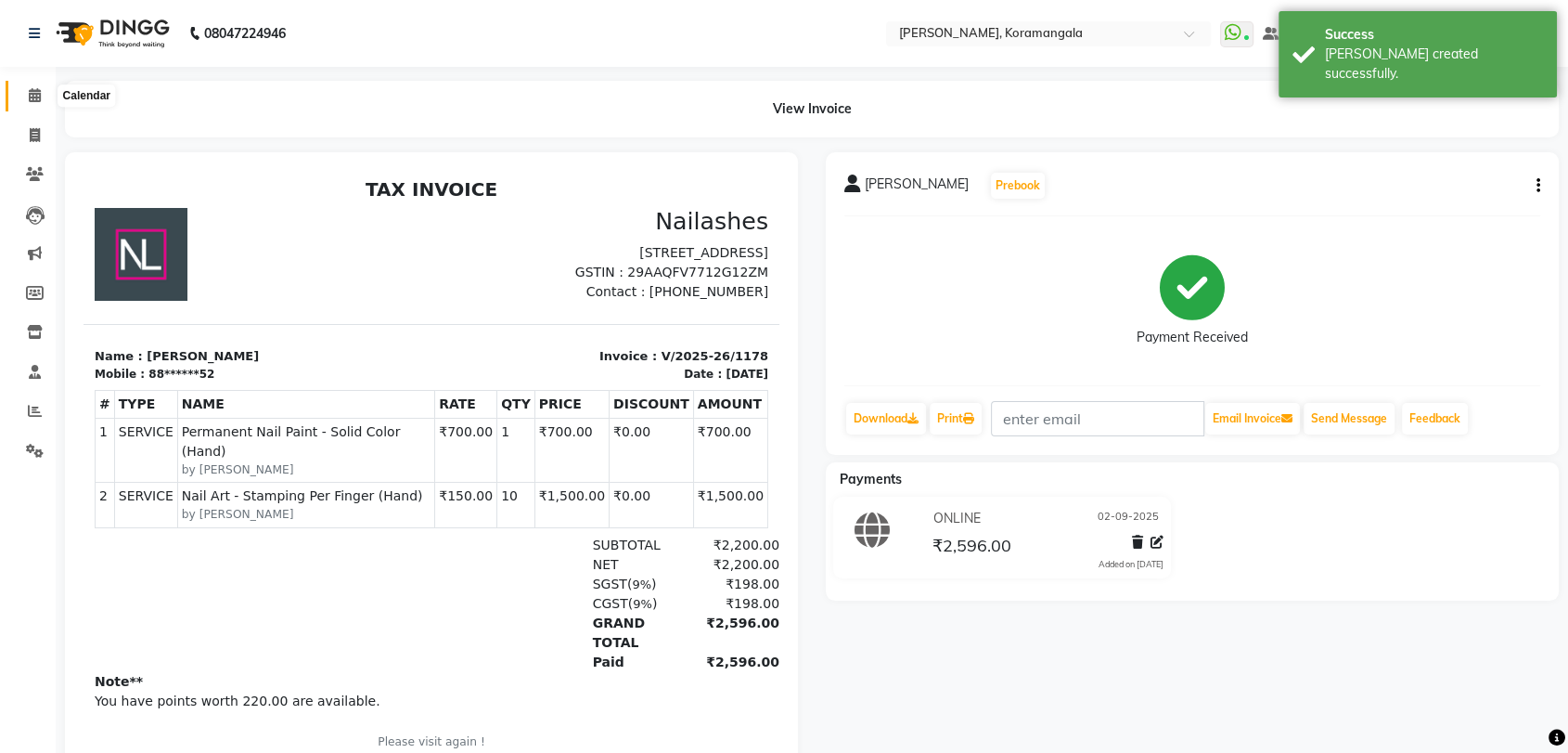
click at [31, 90] on icon at bounding box center [35, 95] width 12 height 14
